Goal: Check status

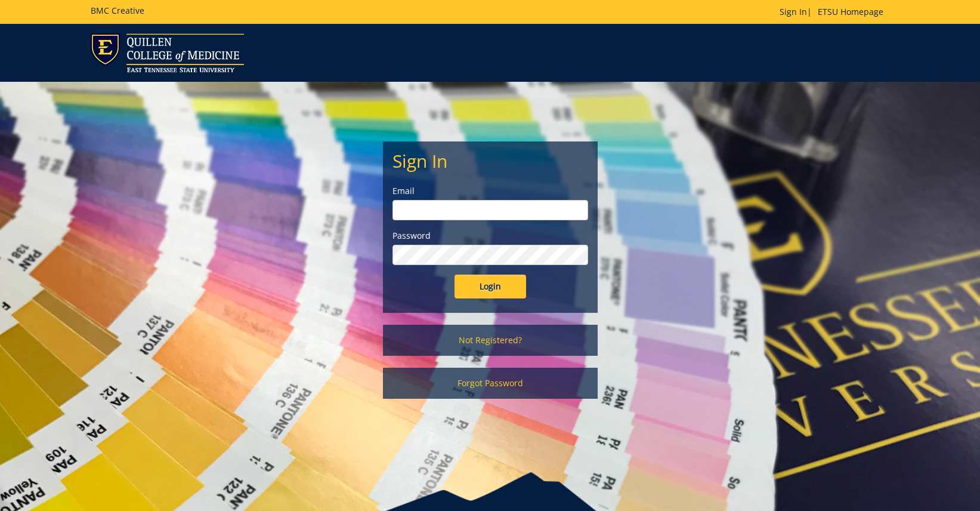
click at [452, 213] on input "email" at bounding box center [491, 210] width 196 height 20
type input "[EMAIL_ADDRESS][DOMAIN_NAME]"
click at [455, 275] on input "Login" at bounding box center [491, 287] width 72 height 24
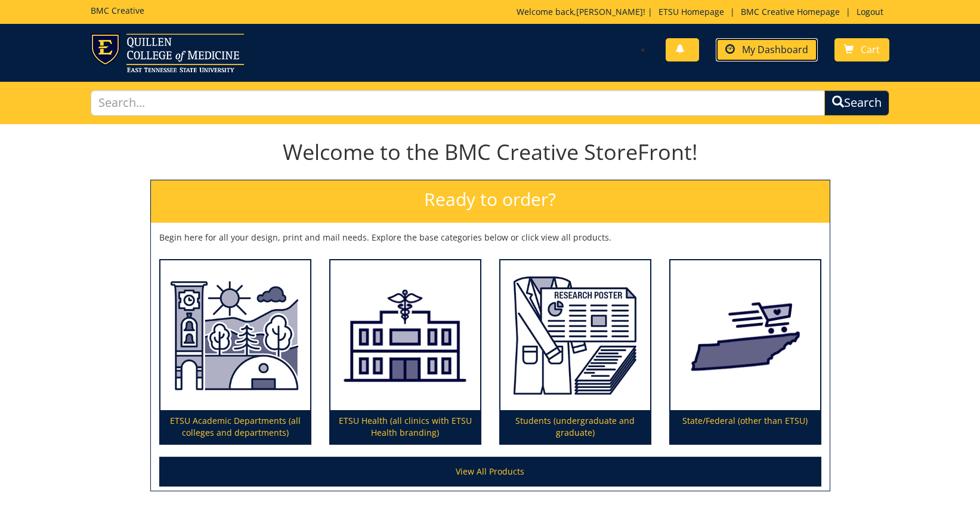
click at [768, 51] on span "My Dashboard" at bounding box center [775, 49] width 66 height 13
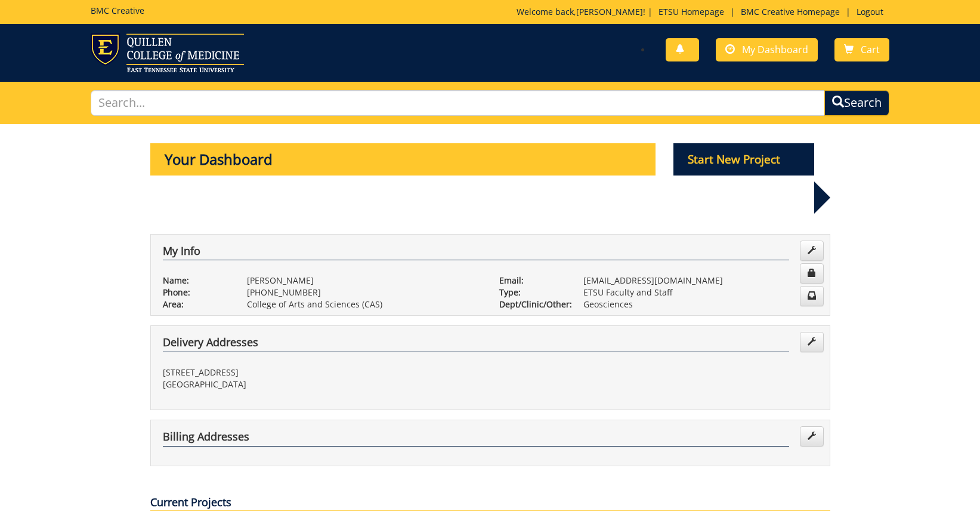
scroll to position [179, 0]
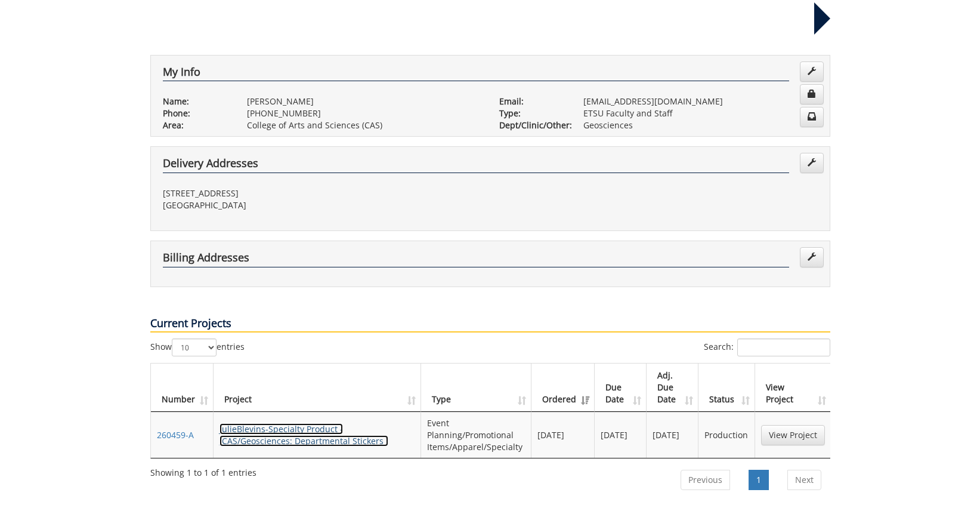
click at [257, 423] on link "JulieBlevins-Specialty Product - (CAS/Geosciences: Departmental Stickers )" at bounding box center [304, 434] width 169 height 23
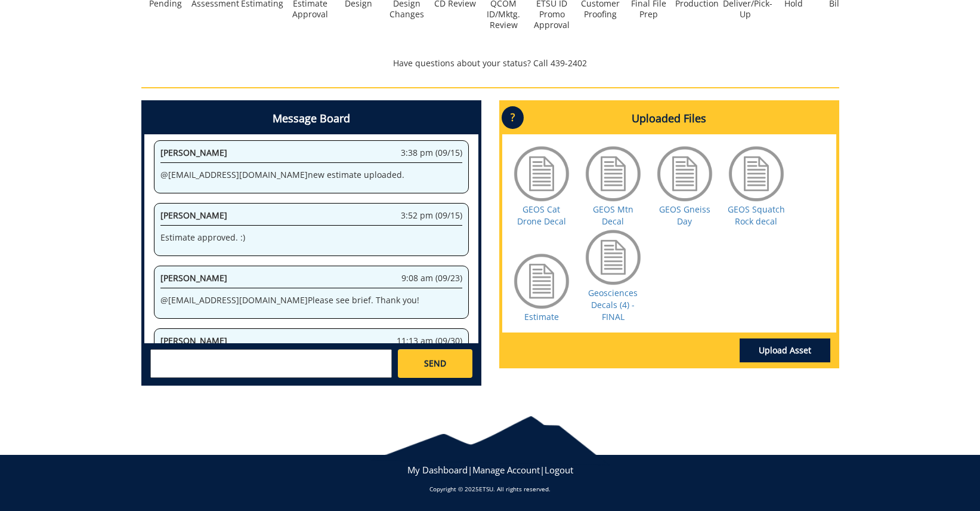
scroll to position [460, 0]
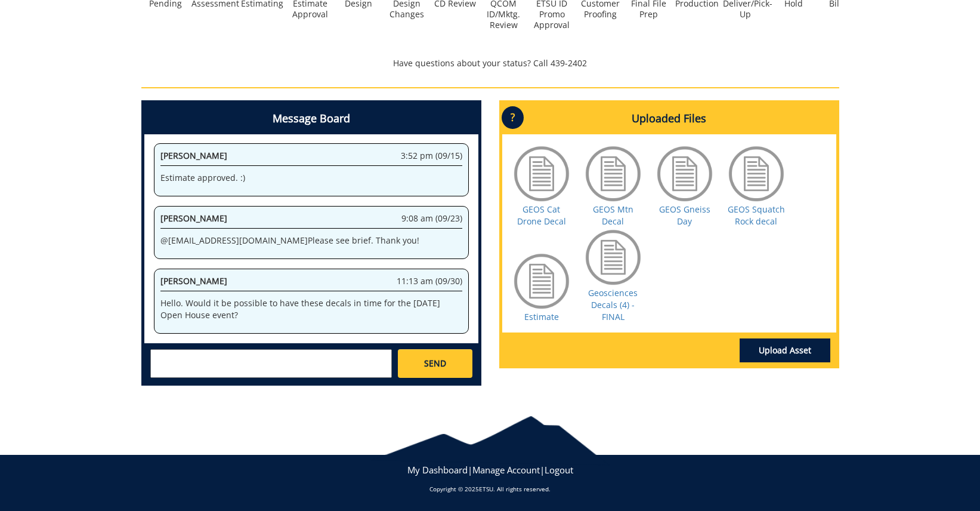
drag, startPoint x: 269, startPoint y: 318, endPoint x: 153, endPoint y: 308, distance: 116.2
click at [153, 308] on div "System 3:15 pm (09/09) Welcome to the Project Messenger. All messages will appe…" at bounding box center [311, 238] width 334 height 209
copy p "Hello. Would it be possible to have these decals in time for the October 18th O…"
